Goal: Transaction & Acquisition: Register for event/course

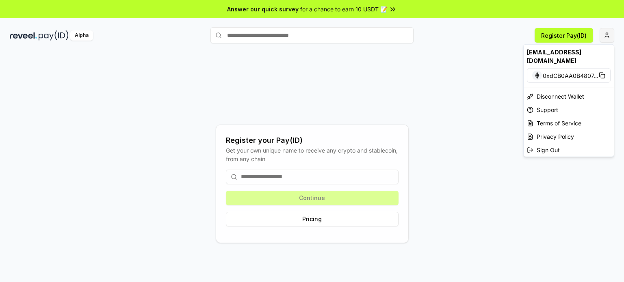
click at [609, 32] on html "Answer our quick survey for a chance to earn 10 USDT 📝 Alpha Register Pay(ID) R…" at bounding box center [312, 141] width 624 height 282
click at [389, 74] on html "Answer our quick survey for a chance to earn 10 USDT 📝 Alpha Register Pay(ID) R…" at bounding box center [312, 141] width 624 height 282
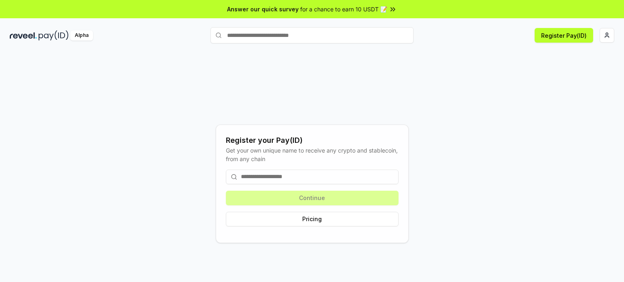
click at [330, 180] on input at bounding box center [312, 177] width 173 height 15
click at [330, 181] on input at bounding box center [312, 177] width 173 height 15
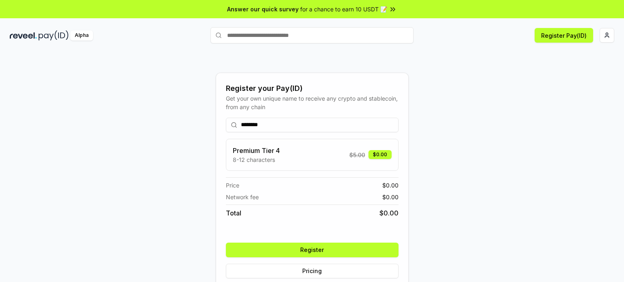
type input "********"
click at [354, 244] on button "Register" at bounding box center [312, 250] width 173 height 15
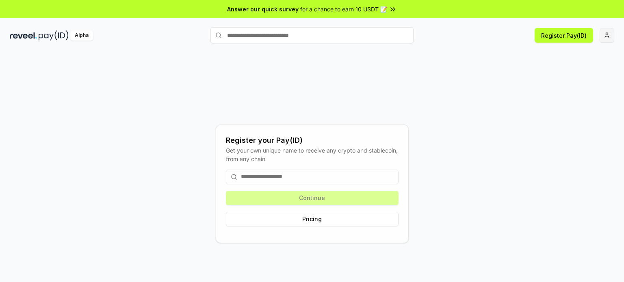
click at [606, 36] on html "Answer our quick survey for a chance to earn 10 USDT 📝 Alpha Register Pay(ID) R…" at bounding box center [312, 141] width 624 height 282
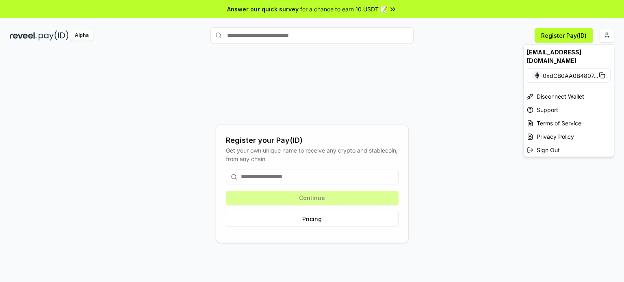
click at [549, 55] on div "[EMAIL_ADDRESS][DOMAIN_NAME]" at bounding box center [568, 57] width 90 height 24
click at [307, 224] on html "Answer our quick survey for a chance to earn 10 USDT 📝 Alpha Register Pay(ID) R…" at bounding box center [312, 141] width 624 height 282
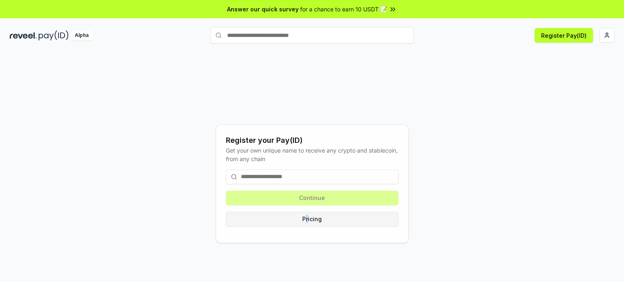
click at [305, 225] on button "Pricing" at bounding box center [312, 219] width 173 height 15
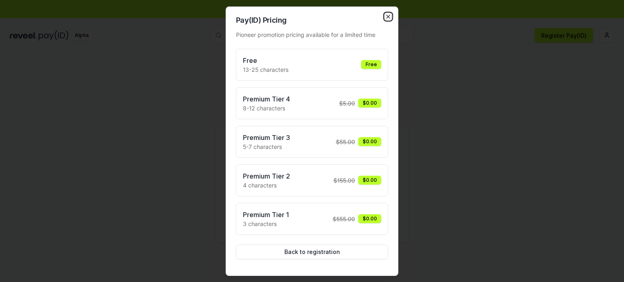
click at [390, 19] on icon "button" at bounding box center [388, 16] width 6 height 6
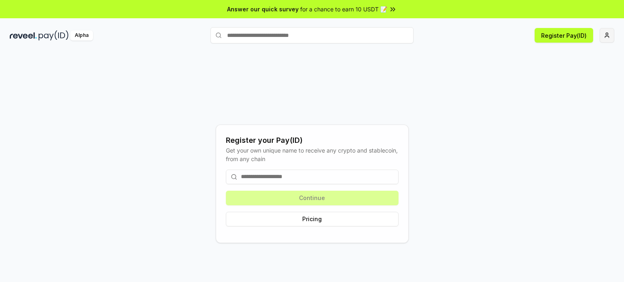
click at [603, 45] on body "Answer our quick survey for a chance to earn 10 USDT 📝 Alpha Register Pay(ID) R…" at bounding box center [312, 141] width 624 height 282
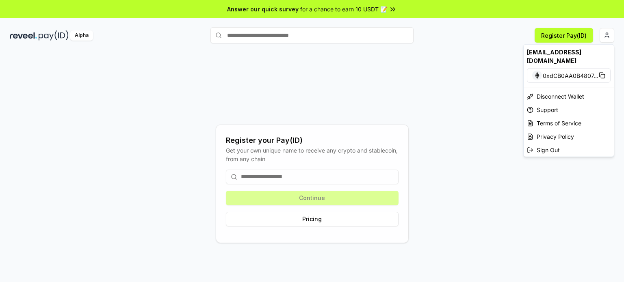
click at [561, 52] on div "[EMAIL_ADDRESS][DOMAIN_NAME]" at bounding box center [568, 57] width 90 height 24
click at [543, 71] on span "0xdCB0AA0B4807 ..." at bounding box center [570, 75] width 56 height 9
drag, startPoint x: 546, startPoint y: 45, endPoint x: 550, endPoint y: 39, distance: 7.1
click at [546, 45] on div "[EMAIL_ADDRESS][DOMAIN_NAME]" at bounding box center [568, 57] width 90 height 24
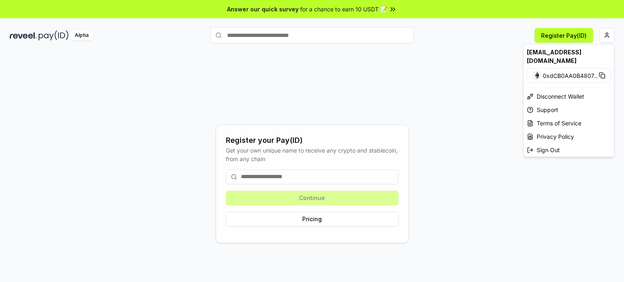
click at [554, 36] on html "Answer our quick survey for a chance to earn 10 USDT 📝 Alpha Register Pay(ID) R…" at bounding box center [312, 141] width 624 height 282
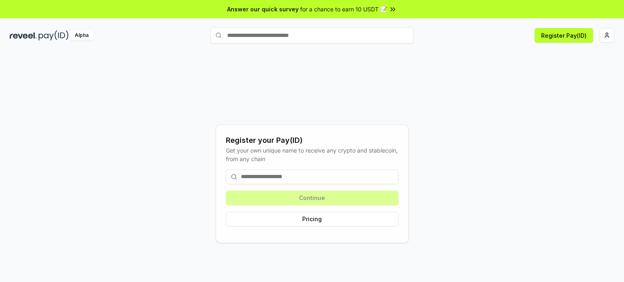
click at [262, 174] on input at bounding box center [312, 177] width 173 height 15
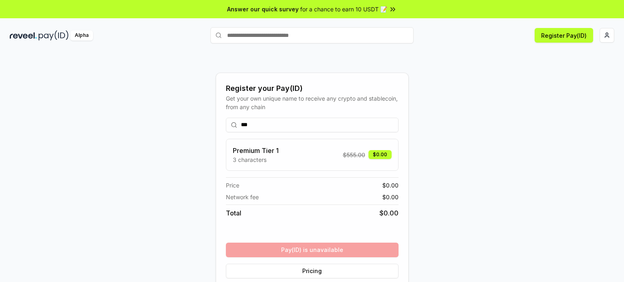
scroll to position [23, 0]
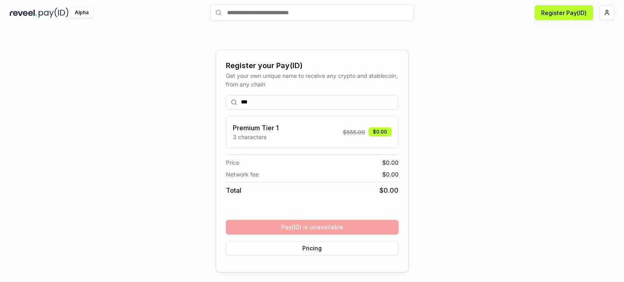
click at [262, 107] on input "***" at bounding box center [312, 102] width 173 height 15
type input "*"
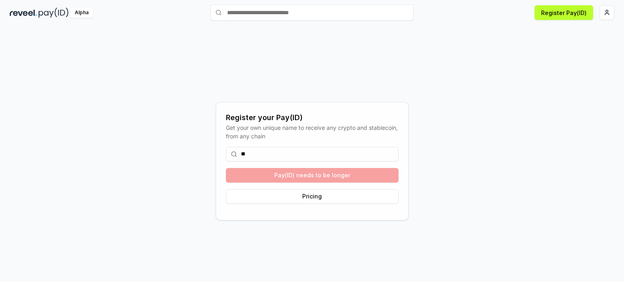
type input "*"
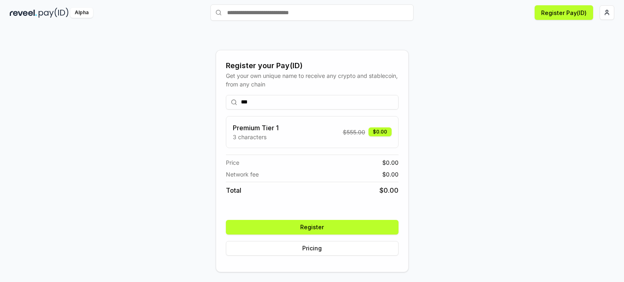
type input "***"
click at [286, 233] on button "Register" at bounding box center [312, 227] width 173 height 15
